Goal: Task Accomplishment & Management: Manage account settings

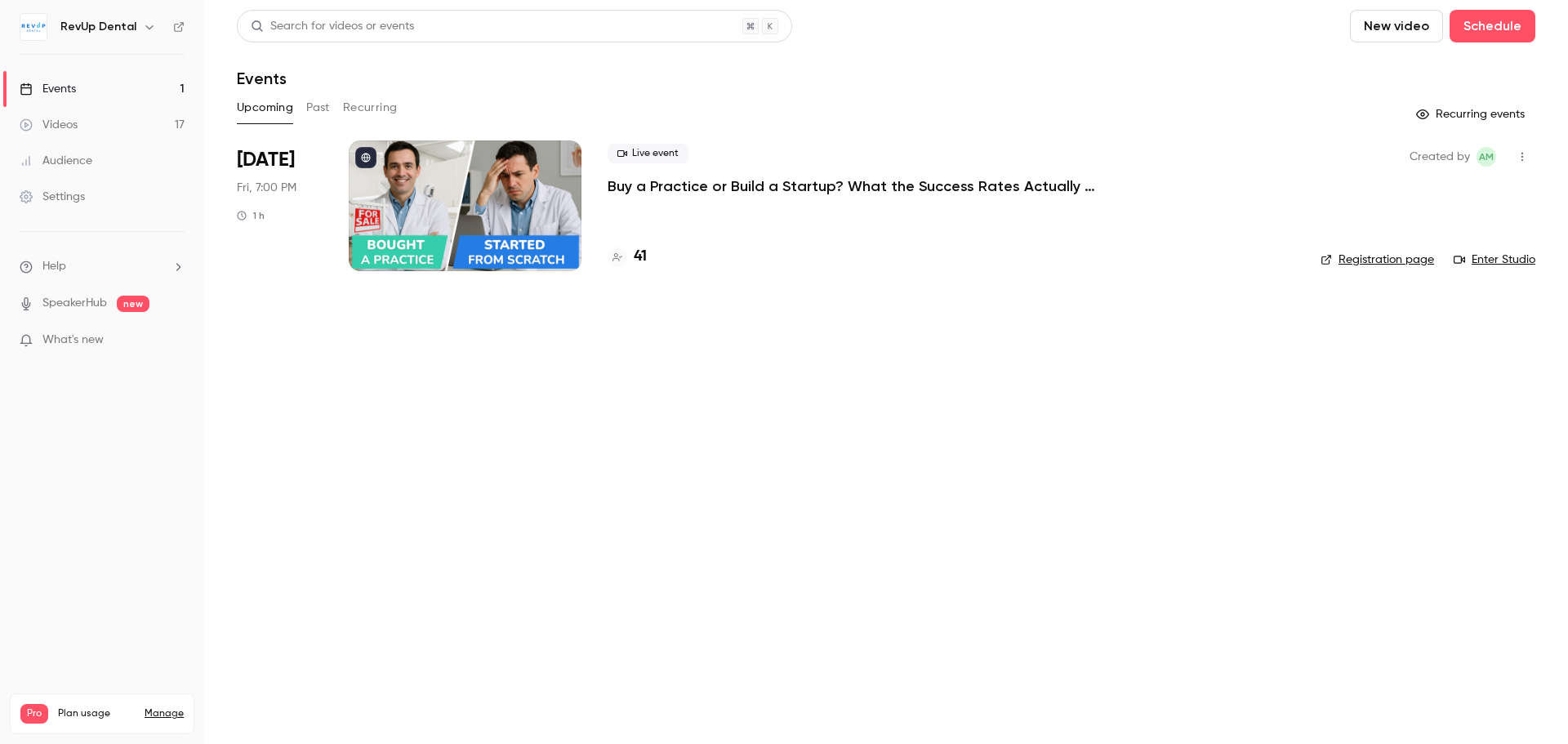
click at [318, 115] on button "Past" at bounding box center [317, 108] width 24 height 27
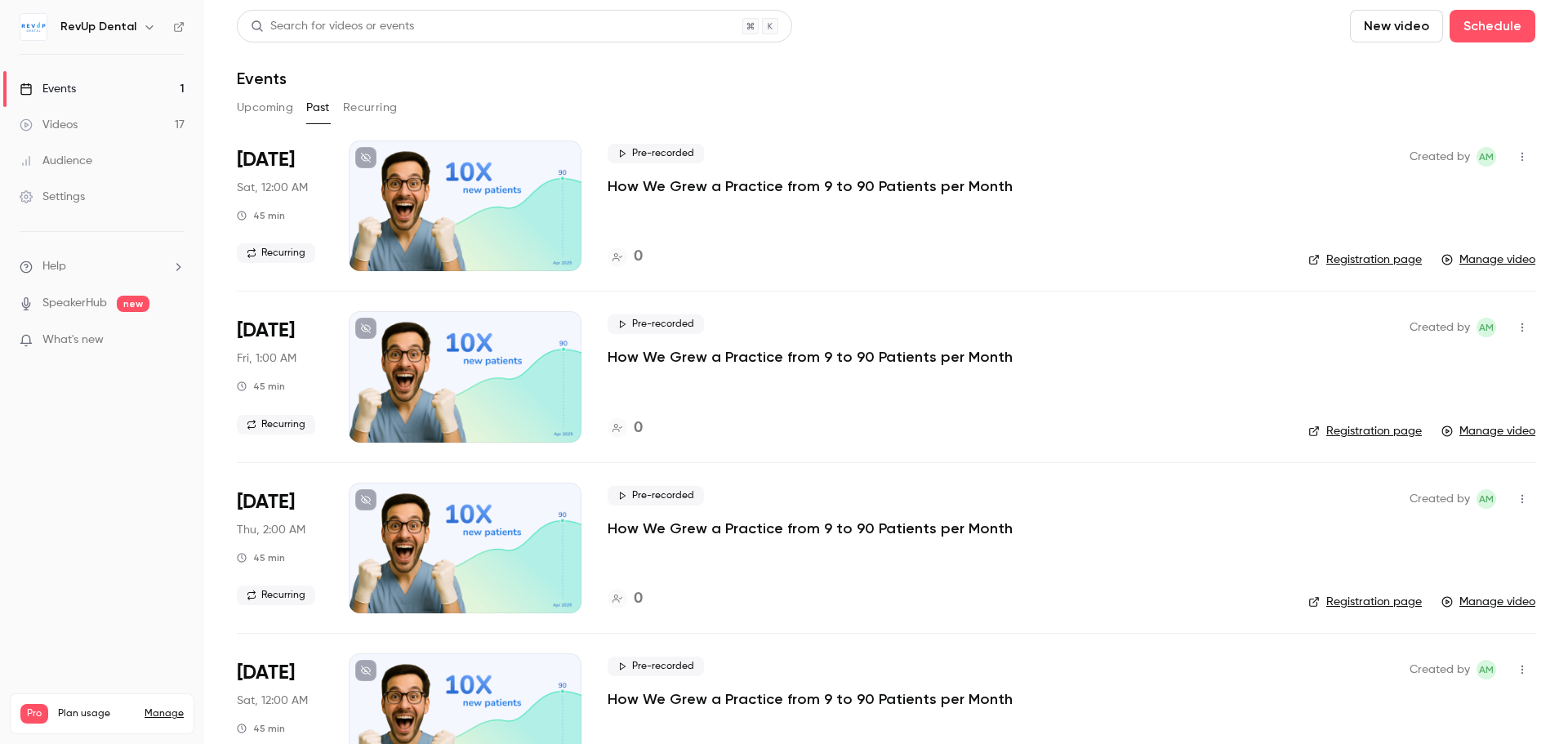
click at [263, 104] on button "Upcoming" at bounding box center [265, 108] width 57 height 27
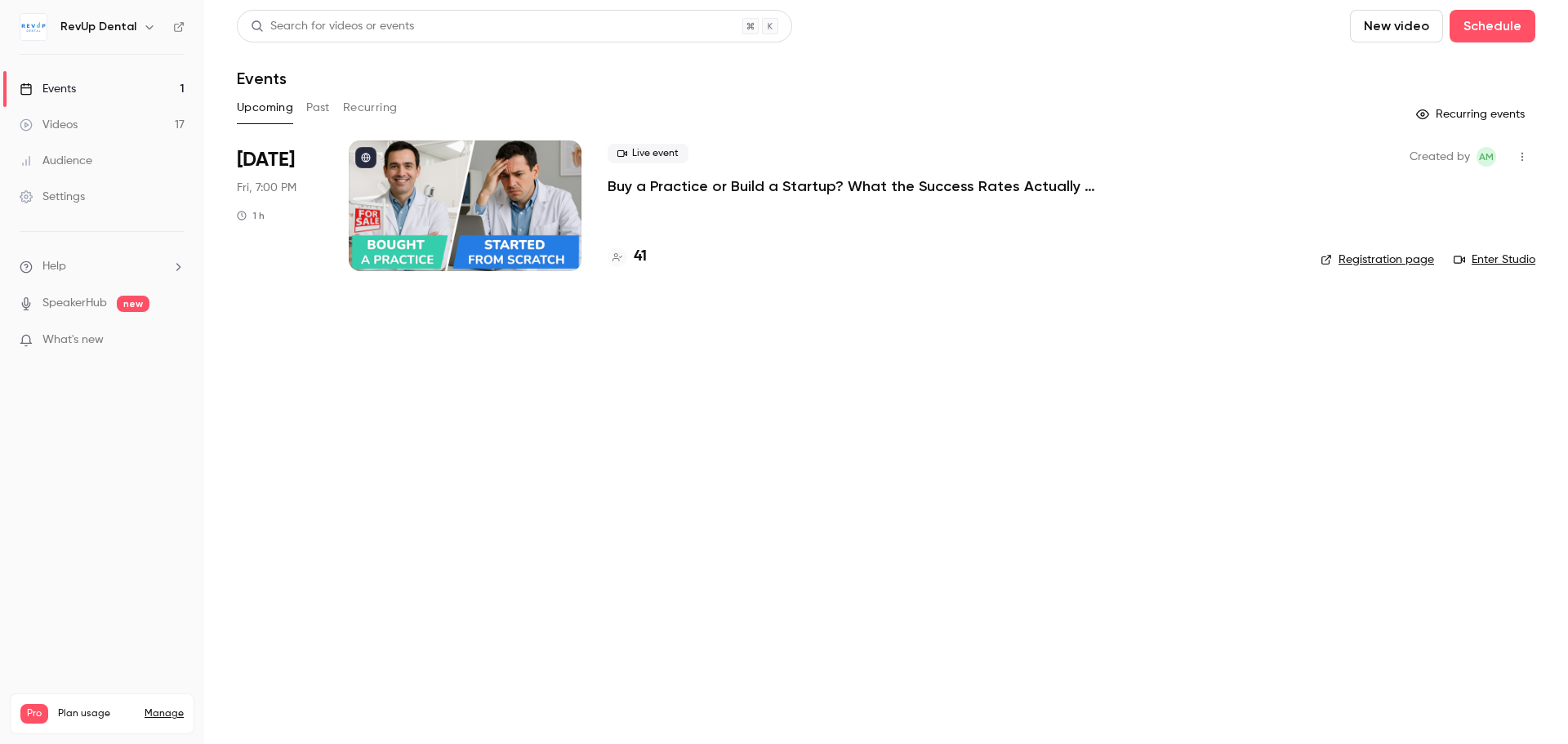
click at [437, 235] on div at bounding box center [465, 205] width 233 height 131
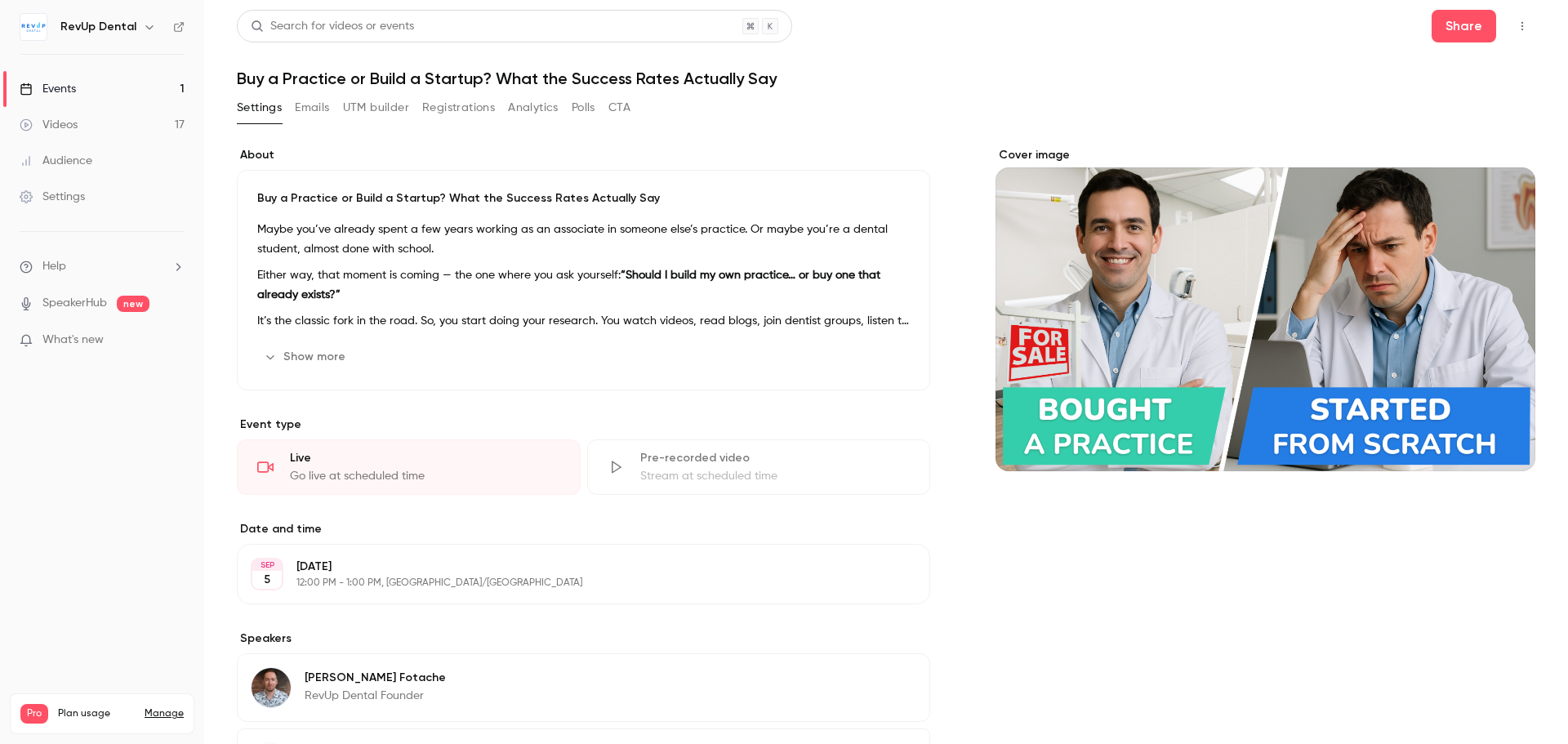
click at [442, 114] on button "Registrations" at bounding box center [458, 108] width 73 height 27
